Goal: Task Accomplishment & Management: Complete application form

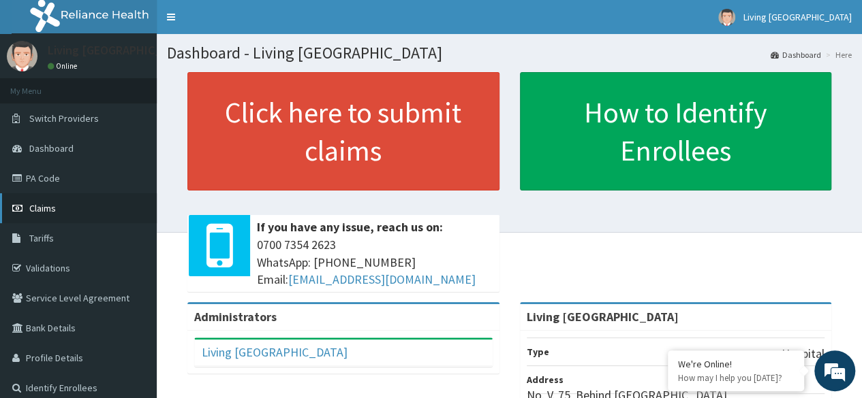
click at [42, 208] on span "Claims" at bounding box center [42, 208] width 27 height 12
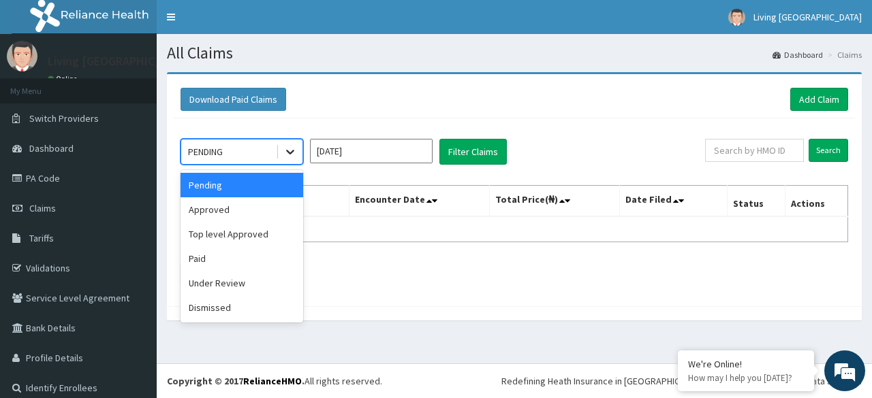
click at [286, 160] on div at bounding box center [290, 152] width 25 height 25
click at [256, 249] on div "Paid" at bounding box center [241, 259] width 123 height 25
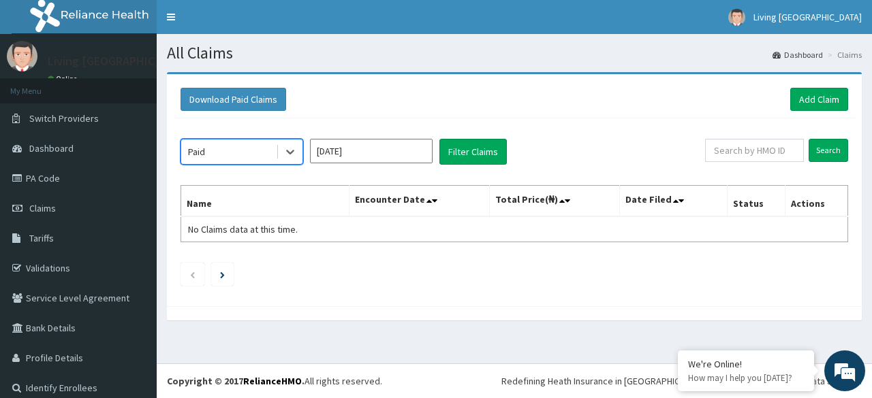
click at [382, 149] on input "Sep 2025" at bounding box center [371, 151] width 123 height 25
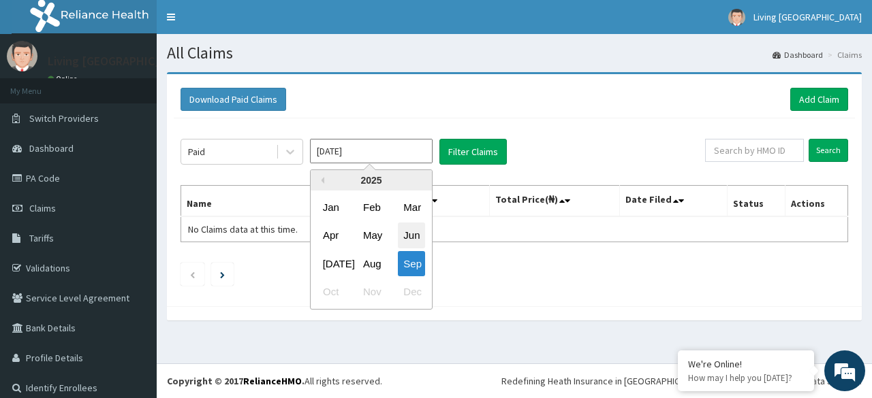
click at [407, 238] on div "Jun" at bounding box center [411, 235] width 27 height 25
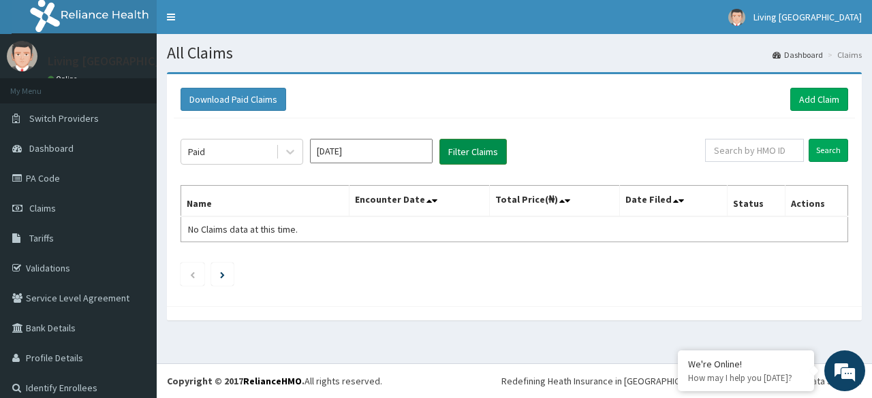
click at [467, 154] on button "Filter Claims" at bounding box center [472, 152] width 67 height 26
click at [460, 157] on button "Filter Claims" at bounding box center [472, 152] width 67 height 26
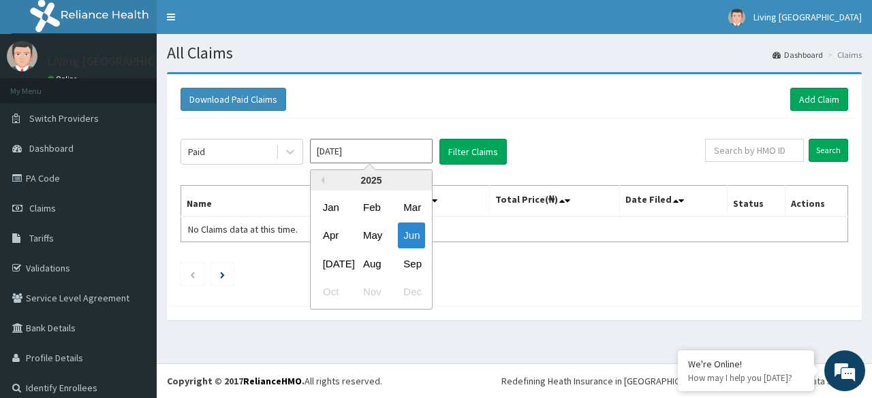
click at [366, 146] on input "Jun 2025" at bounding box center [371, 151] width 123 height 25
click at [373, 241] on div "May" at bounding box center [371, 235] width 27 height 25
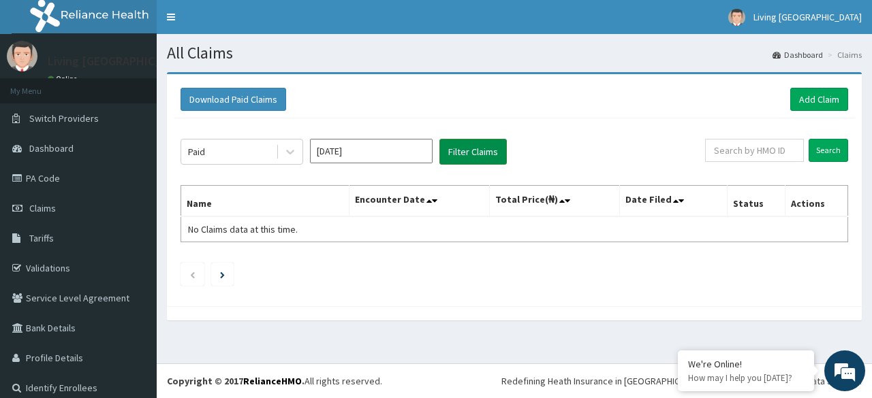
click at [458, 161] on button "Filter Claims" at bounding box center [472, 152] width 67 height 26
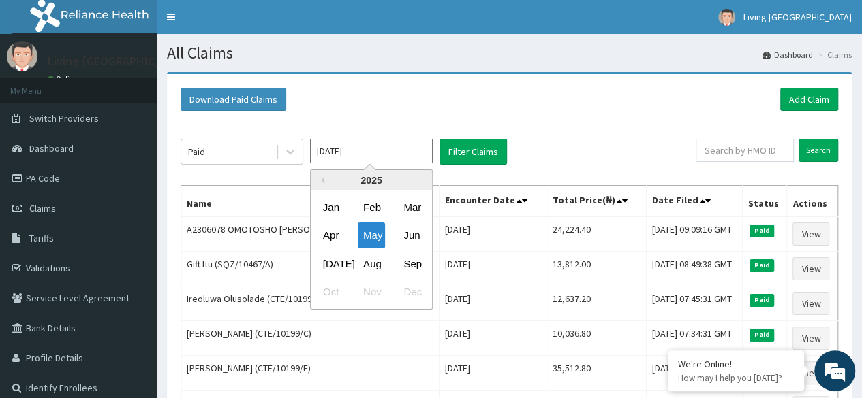
click at [366, 157] on input "May 2025" at bounding box center [371, 151] width 123 height 25
click at [407, 232] on div "Jun" at bounding box center [411, 235] width 27 height 25
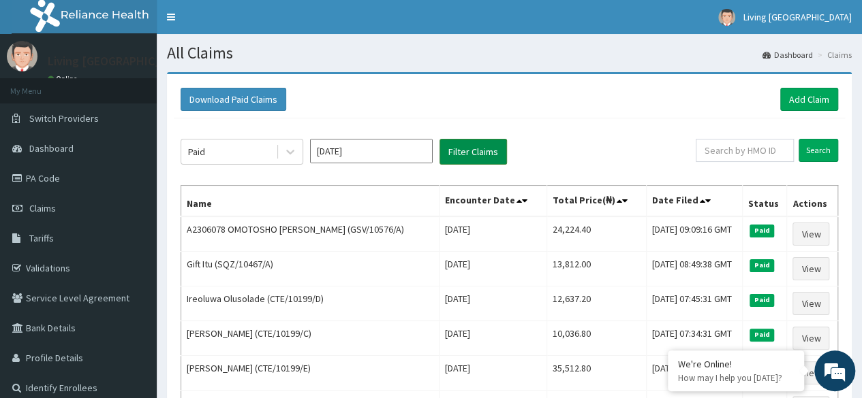
click at [463, 153] on button "Filter Claims" at bounding box center [472, 152] width 67 height 26
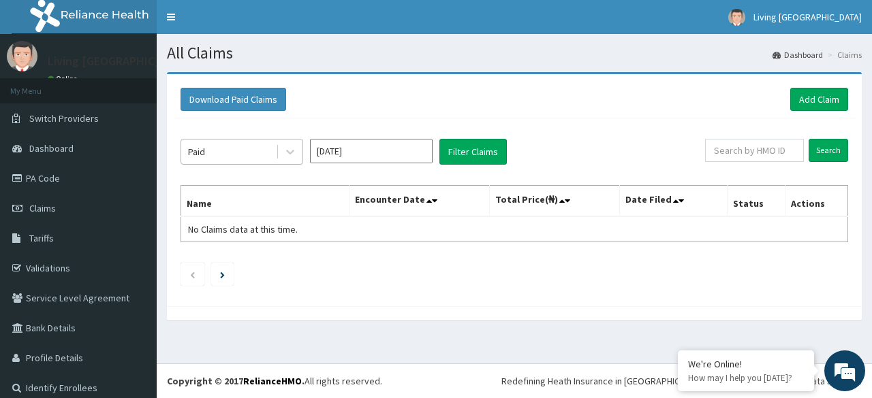
click at [270, 144] on div "Paid" at bounding box center [228, 152] width 95 height 22
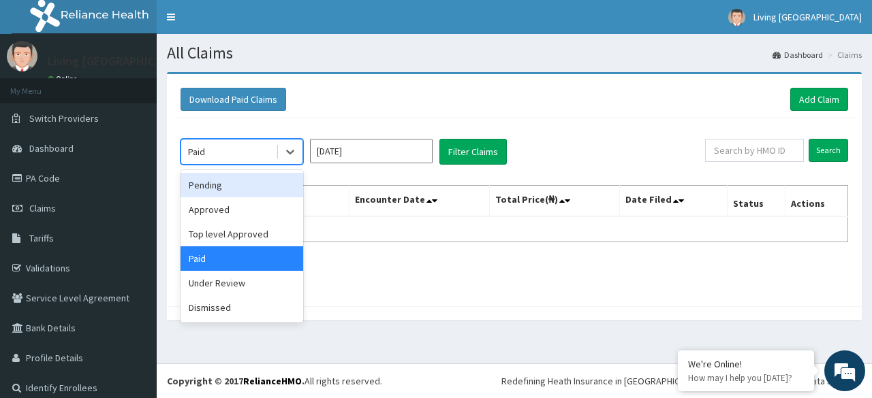
click at [219, 191] on div "Pending" at bounding box center [241, 185] width 123 height 25
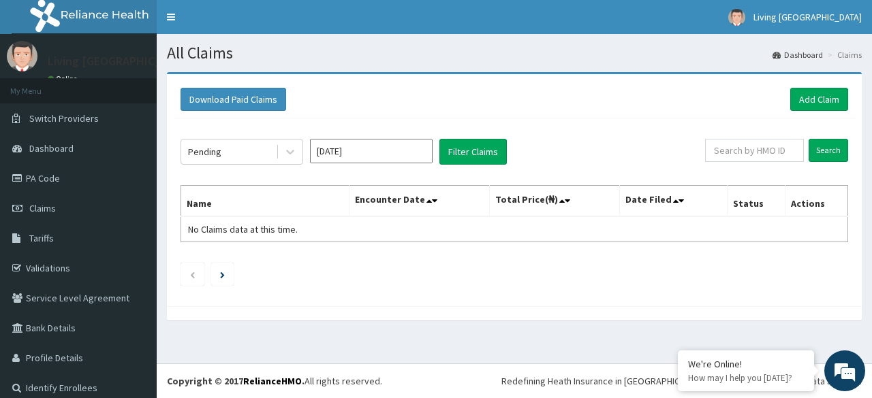
click at [499, 168] on div "Pending Jun 2025 Filter Claims Search Name Encounter Date Total Price(₦) Date F…" at bounding box center [514, 209] width 681 height 181
click at [477, 161] on button "Filter Claims" at bounding box center [472, 152] width 67 height 26
click at [296, 160] on div at bounding box center [290, 152] width 25 height 25
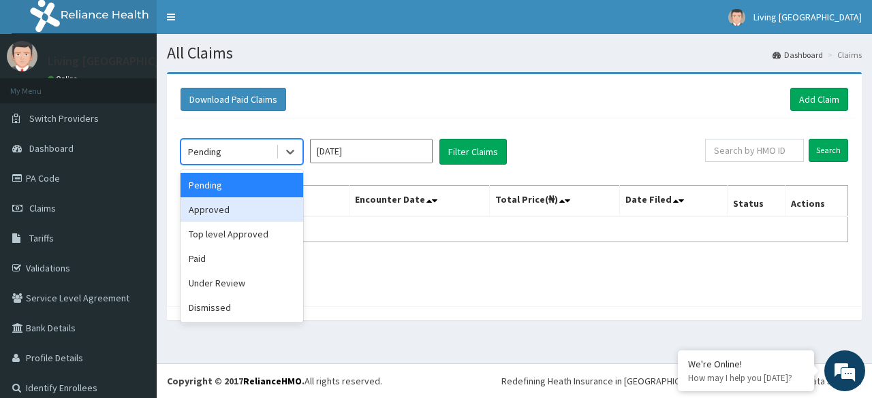
click at [204, 213] on div "Approved" at bounding box center [241, 210] width 123 height 25
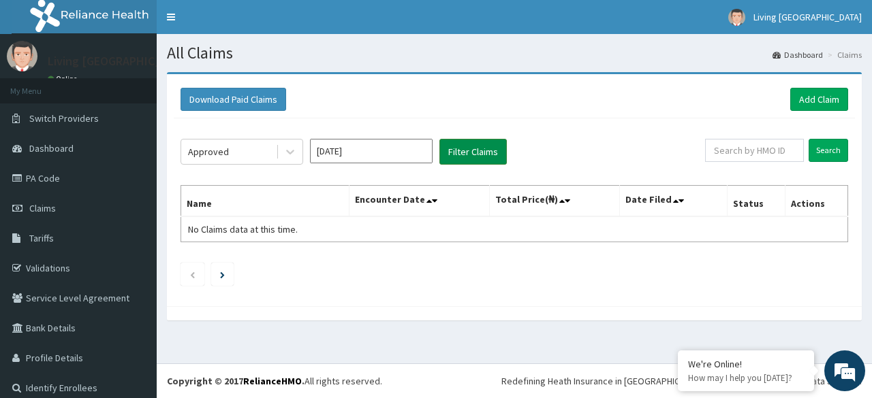
click at [463, 157] on button "Filter Claims" at bounding box center [472, 152] width 67 height 26
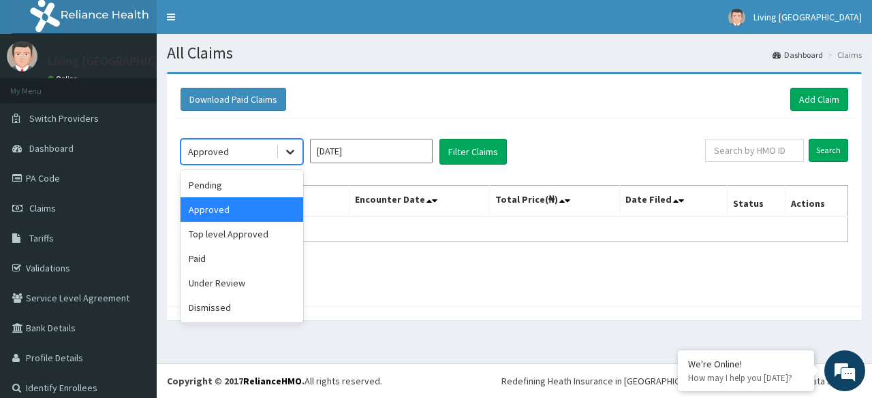
click at [291, 158] on div at bounding box center [290, 152] width 25 height 25
click at [233, 281] on div "Under Review" at bounding box center [241, 283] width 123 height 25
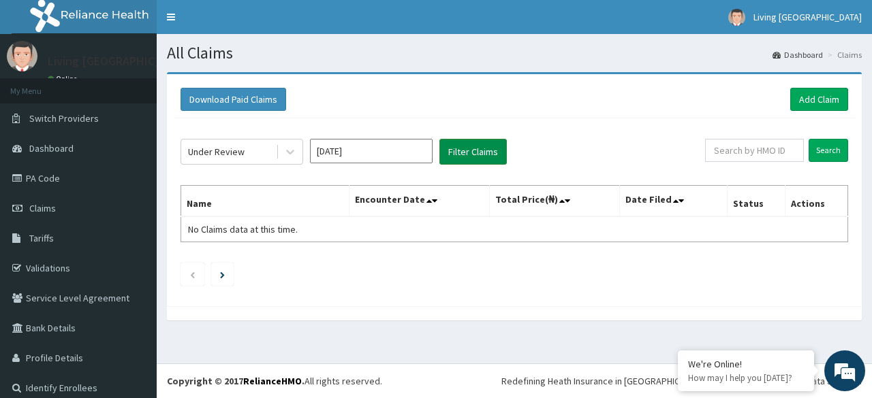
click at [451, 148] on button "Filter Claims" at bounding box center [472, 152] width 67 height 26
click at [364, 159] on input "Jun 2025" at bounding box center [371, 151] width 123 height 25
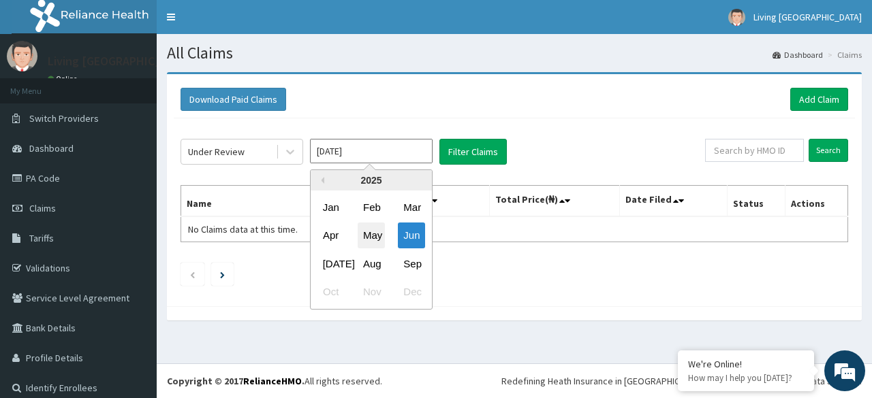
click at [379, 241] on div "May" at bounding box center [371, 235] width 27 height 25
type input "May 2025"
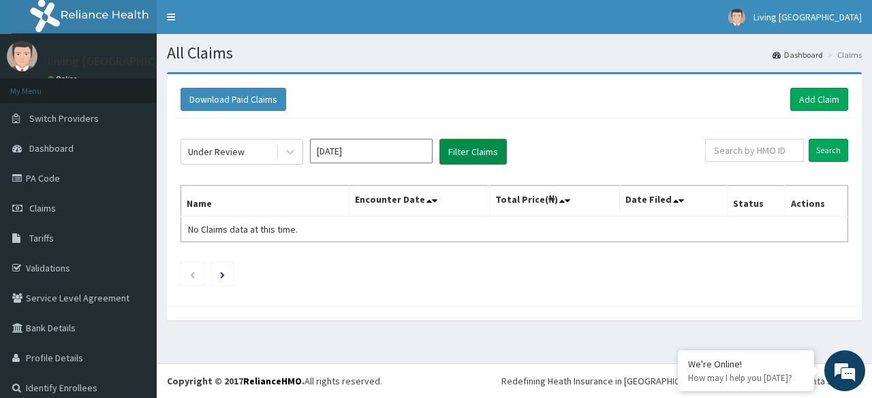
click at [446, 152] on button "Filter Claims" at bounding box center [472, 152] width 67 height 26
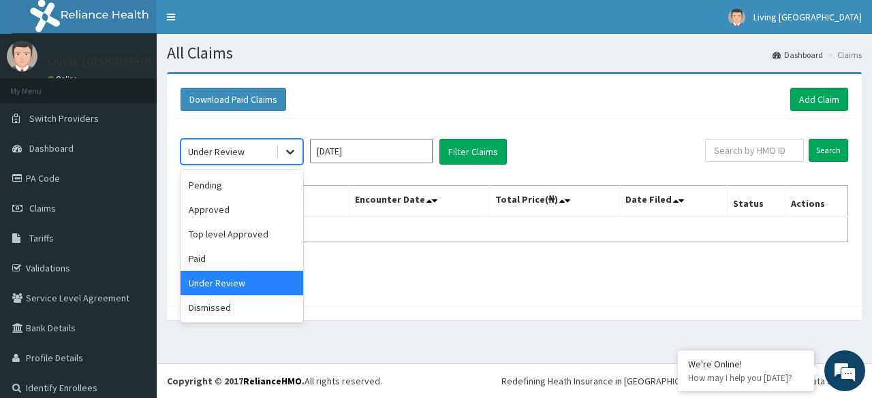
click at [291, 154] on icon at bounding box center [290, 152] width 14 height 14
click at [217, 306] on div "Dismissed" at bounding box center [241, 308] width 123 height 25
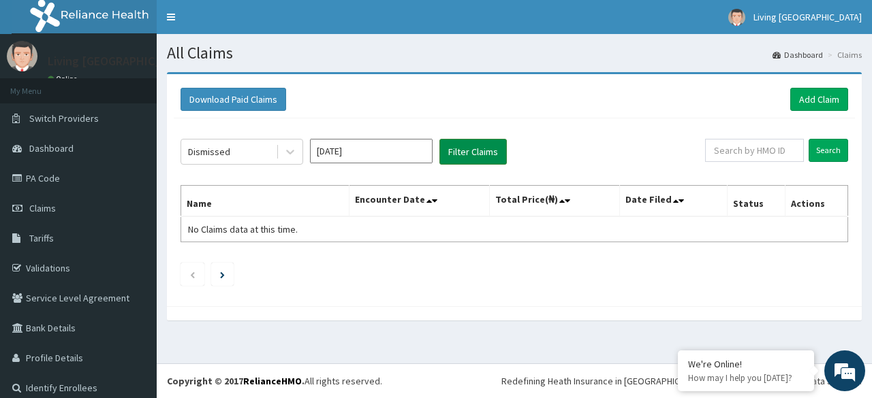
click at [447, 158] on button "Filter Claims" at bounding box center [472, 152] width 67 height 26
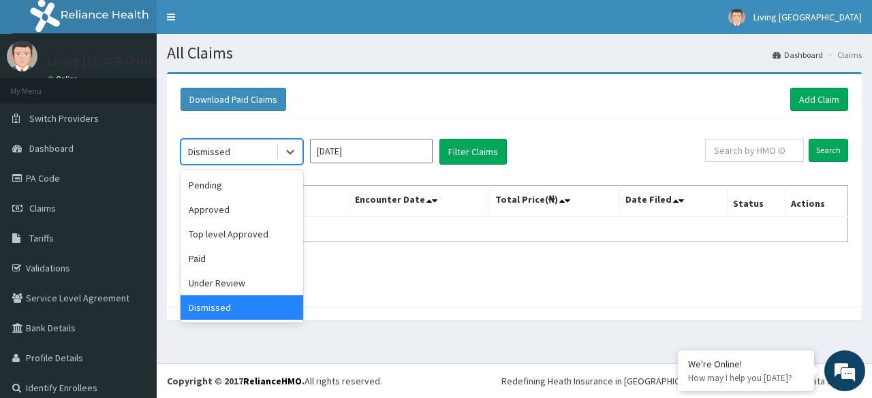
click at [228, 154] on div "Dismissed" at bounding box center [228, 152] width 95 height 22
click at [196, 258] on div "Paid" at bounding box center [241, 259] width 123 height 25
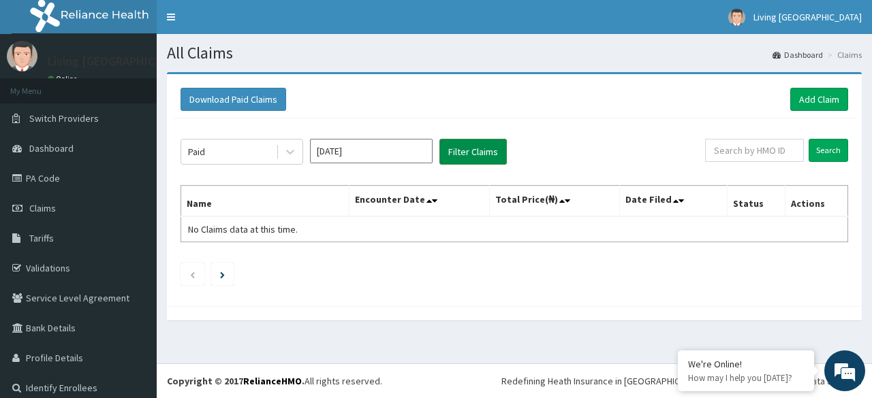
click at [453, 157] on button "Filter Claims" at bounding box center [472, 152] width 67 height 26
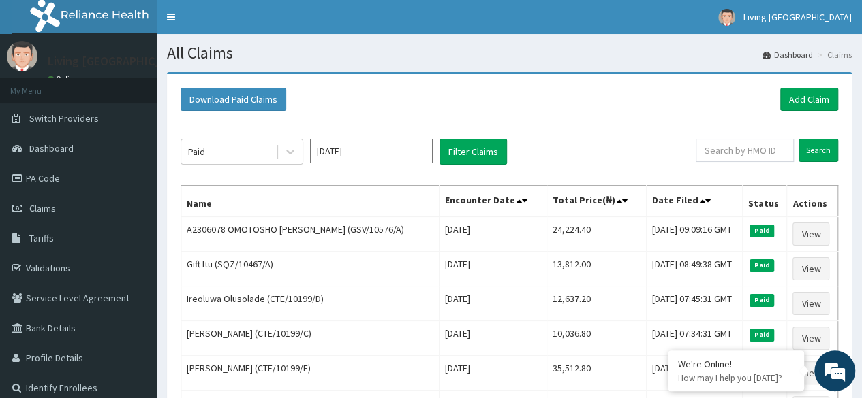
click at [353, 148] on input "May 2025" at bounding box center [371, 151] width 123 height 25
click at [800, 96] on link "Add Claim" at bounding box center [809, 99] width 58 height 23
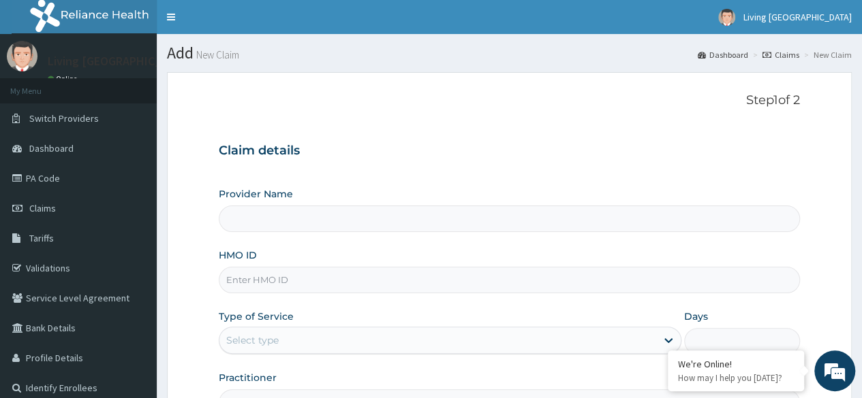
type input "Living [GEOGRAPHIC_DATA]"
click at [42, 207] on span "Claims" at bounding box center [42, 208] width 27 height 12
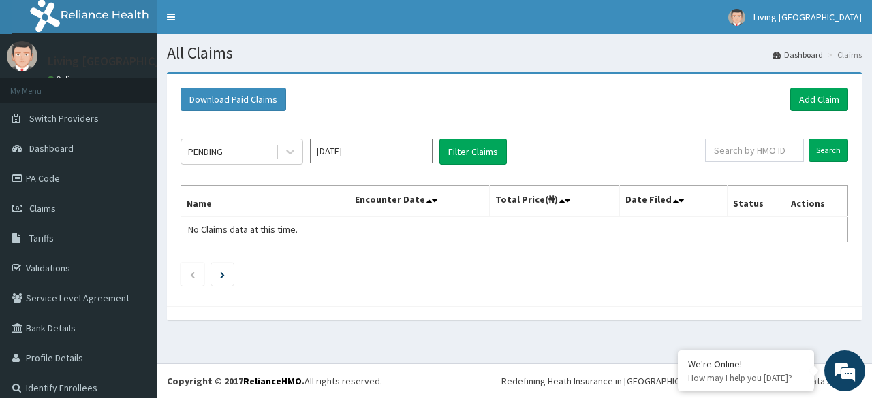
click at [365, 144] on input "Sep 2025" at bounding box center [371, 151] width 123 height 25
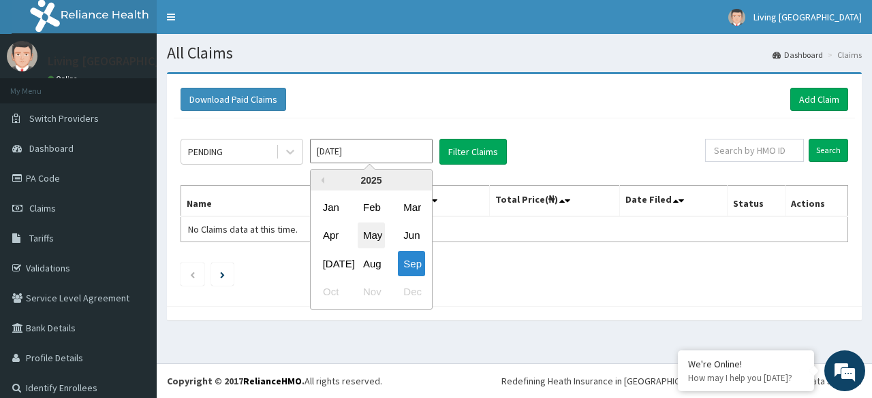
click at [368, 235] on div "May" at bounding box center [371, 235] width 27 height 25
type input "May 2025"
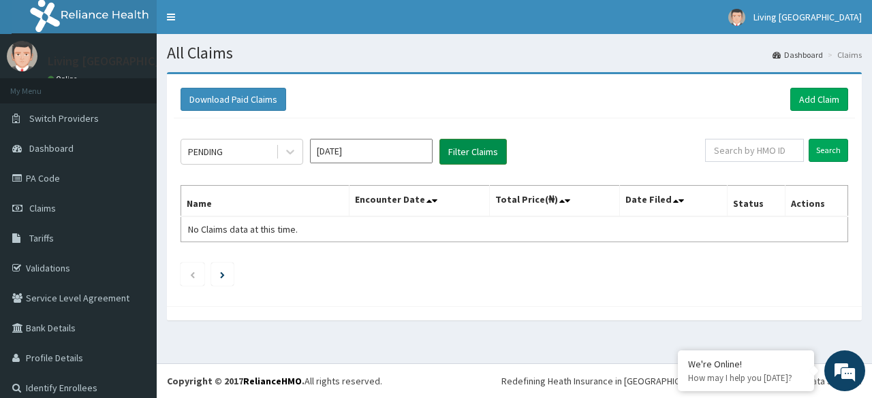
click at [457, 146] on button "Filter Claims" at bounding box center [472, 152] width 67 height 26
click at [287, 151] on icon at bounding box center [290, 153] width 8 height 5
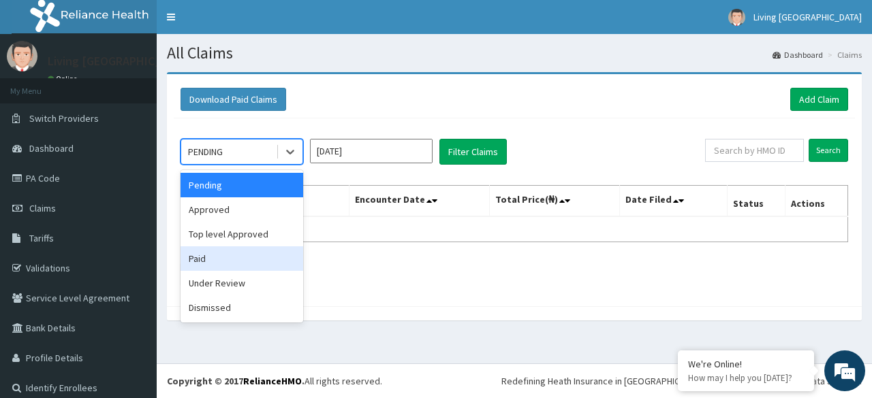
click at [202, 262] on div "Paid" at bounding box center [241, 259] width 123 height 25
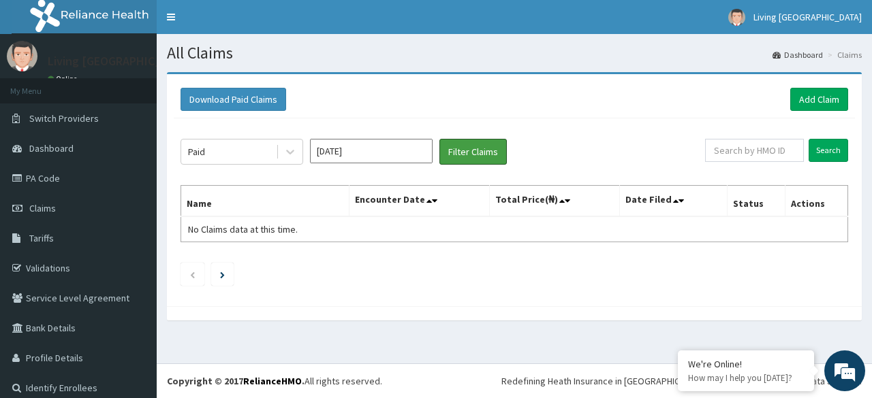
click at [459, 164] on button "Filter Claims" at bounding box center [472, 152] width 67 height 26
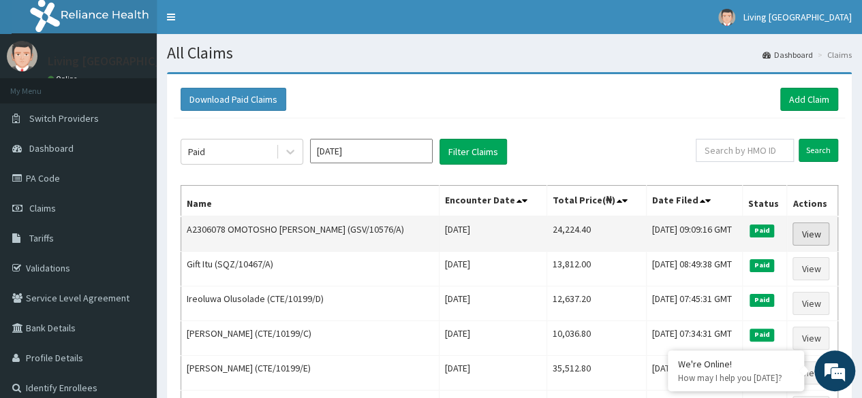
click at [810, 236] on link "View" at bounding box center [810, 234] width 37 height 23
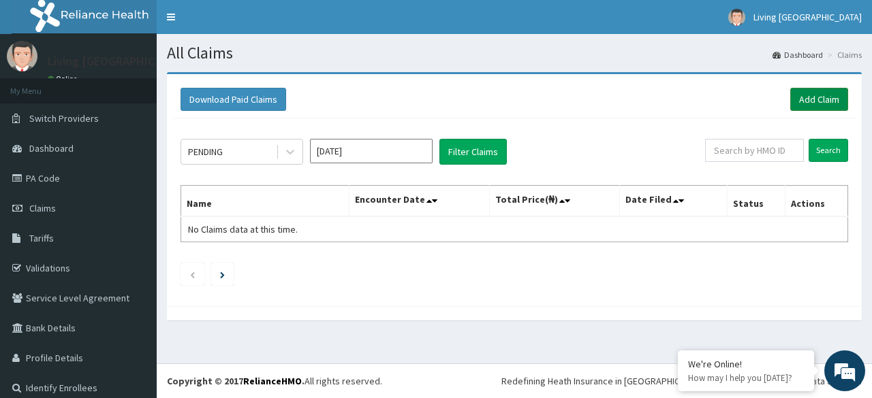
click at [802, 100] on link "Add Claim" at bounding box center [819, 99] width 58 height 23
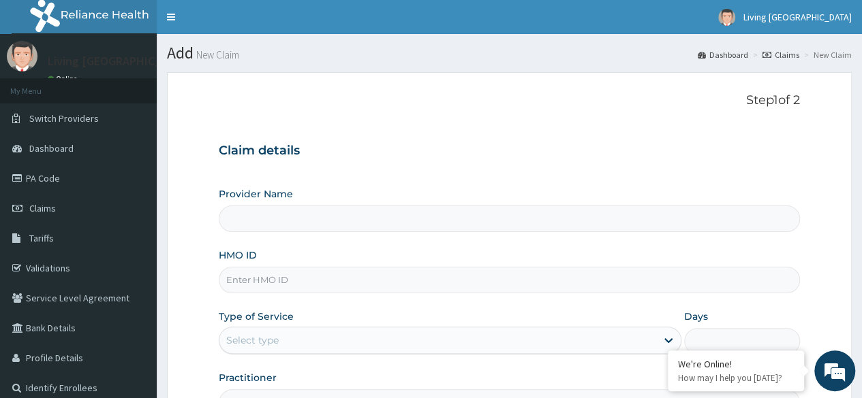
type input "Living [GEOGRAPHIC_DATA]"
click at [45, 209] on span "Claims" at bounding box center [42, 208] width 27 height 12
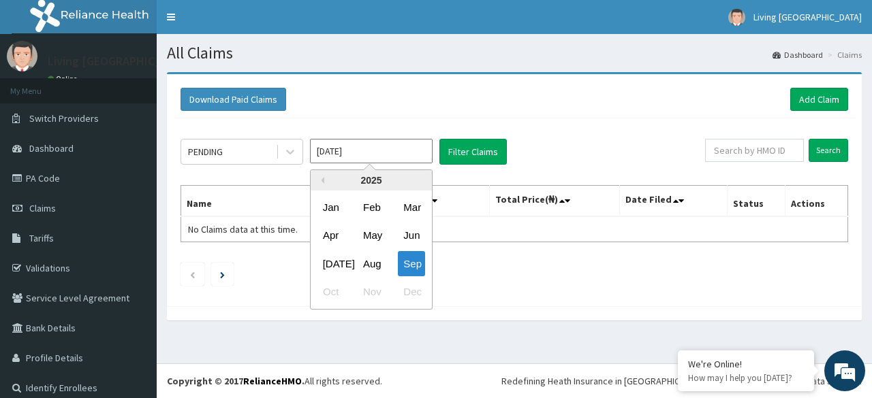
click at [351, 143] on input "Sep 2025" at bounding box center [371, 151] width 123 height 25
click at [379, 234] on div "May" at bounding box center [371, 235] width 27 height 25
type input "May 2025"
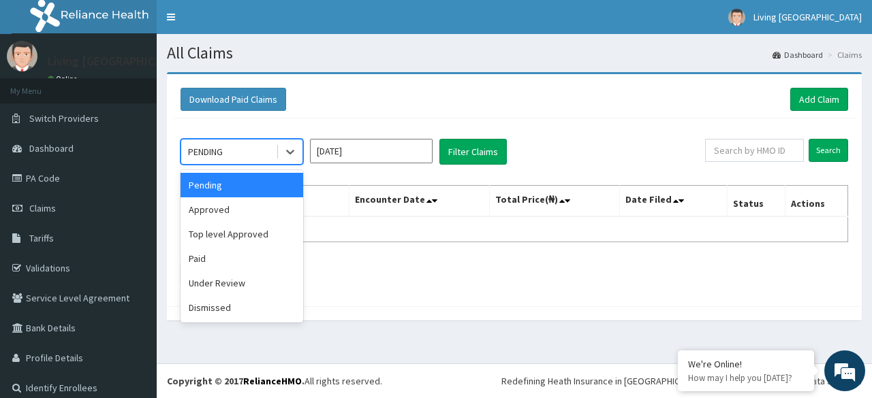
click at [234, 148] on div "PENDING" at bounding box center [228, 152] width 95 height 22
click at [225, 257] on div "Paid" at bounding box center [241, 259] width 123 height 25
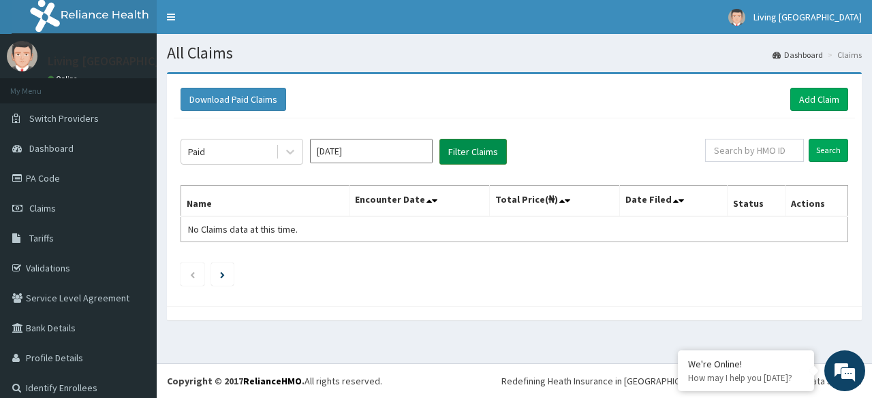
click at [463, 141] on button "Filter Claims" at bounding box center [472, 152] width 67 height 26
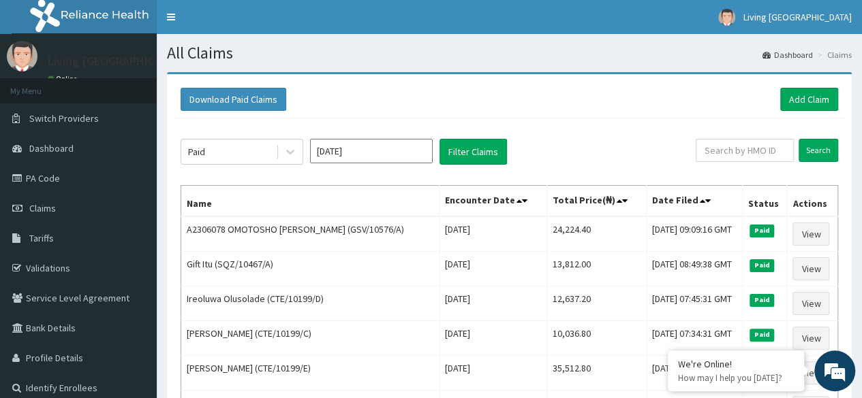
click at [770, 238] on td "Paid" at bounding box center [764, 234] width 44 height 35
